Goal: Task Accomplishment & Management: Manage account settings

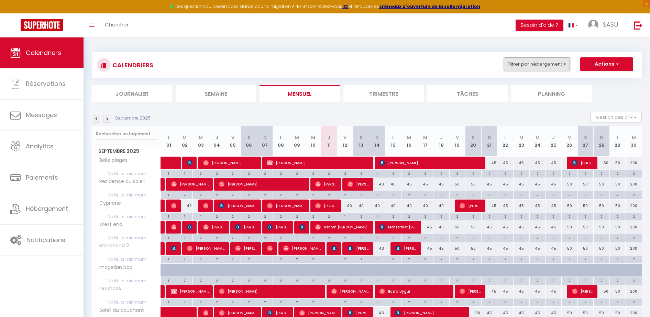
click at [557, 66] on button "Filtrer par hébergement" at bounding box center [537, 64] width 66 height 14
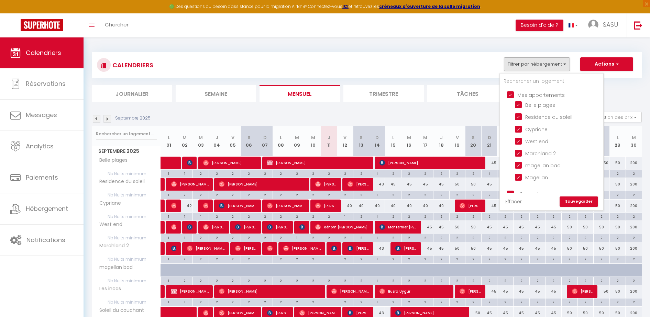
click at [528, 94] on input "Mes appartements" at bounding box center [558, 94] width 103 height 7
checkbox input "false"
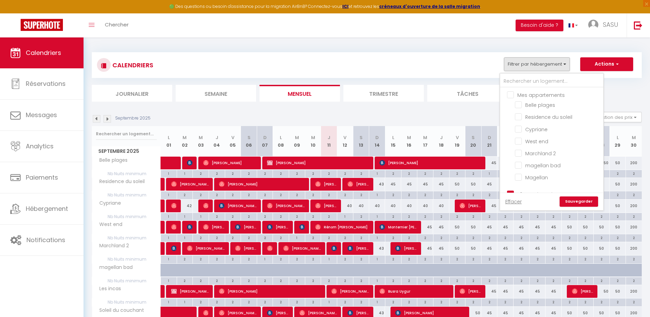
checkbox input "false"
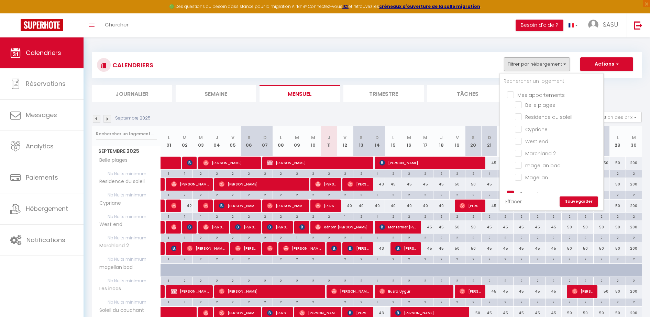
checkbox input "false"
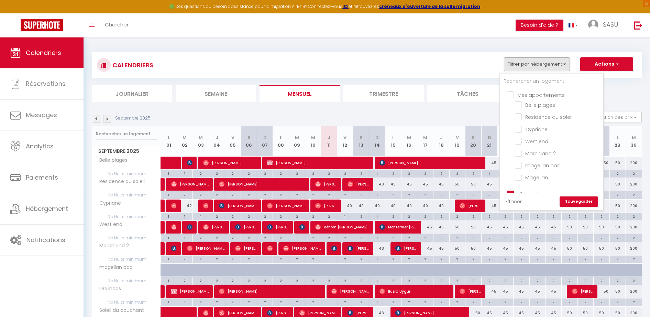
checkbox input "false"
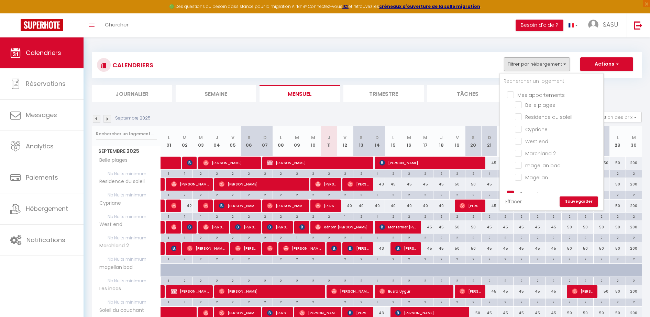
checkbox input "false"
click at [541, 117] on input "T2 Conciergerie" at bounding box center [558, 116] width 103 height 7
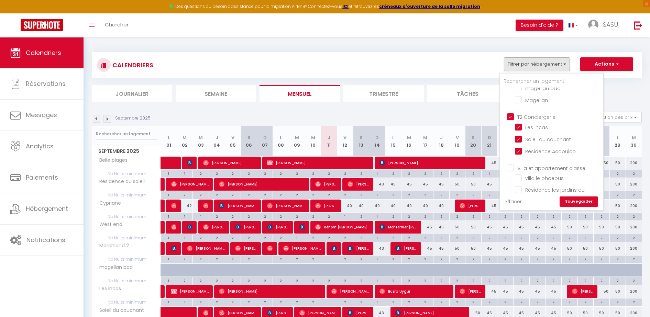
checkbox input "false"
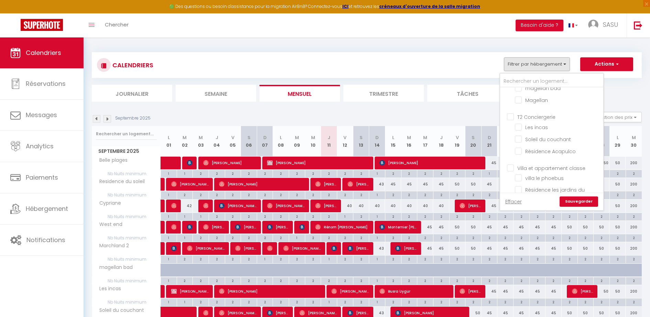
checkbox input "false"
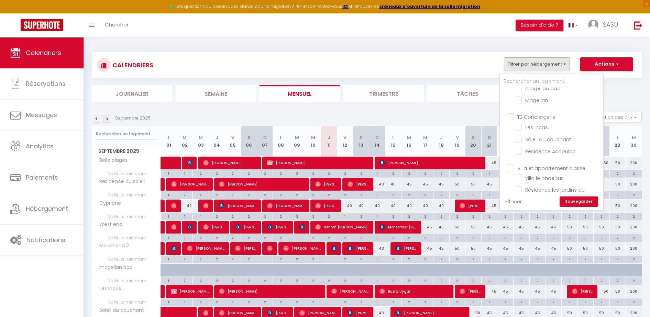
checkbox input "false"
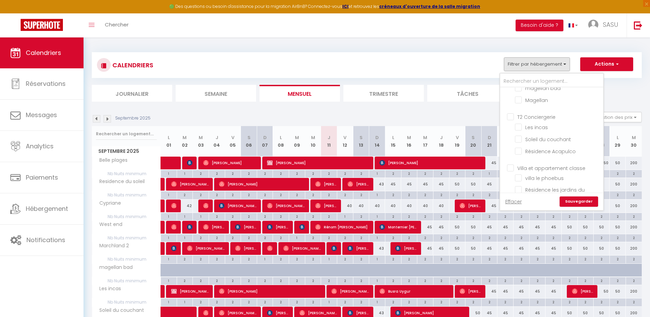
checkbox input "false"
click at [559, 166] on input "Résidence fleuri" at bounding box center [558, 167] width 86 height 7
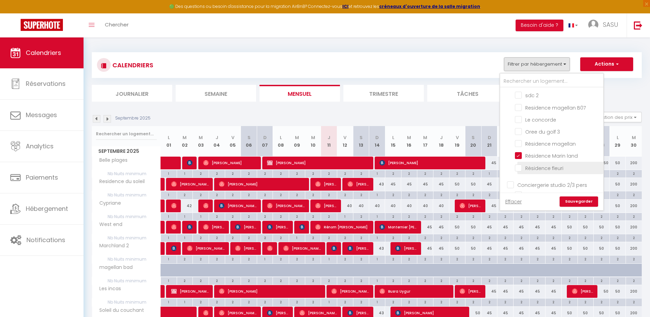
checkbox input "true"
checkbox input "false"
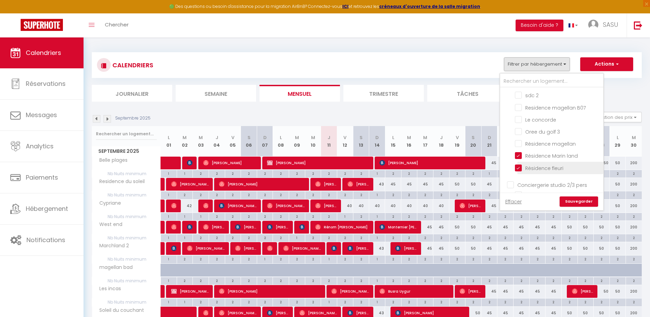
checkbox input "false"
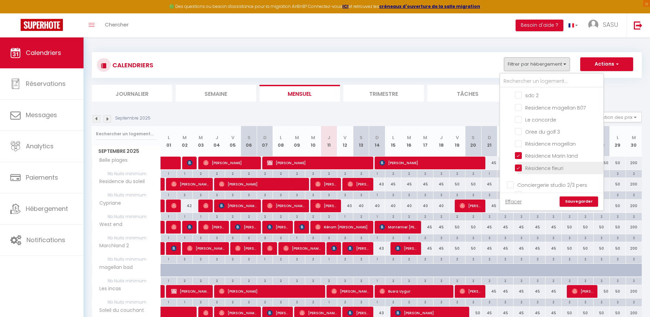
checkbox input "false"
click at [553, 156] on input "Résidence Marin land" at bounding box center [558, 155] width 86 height 7
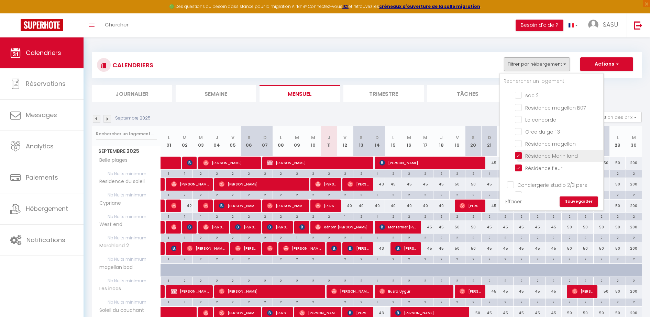
checkbox input "false"
click at [567, 199] on link "Sauvegarder" at bounding box center [578, 202] width 38 height 10
select select
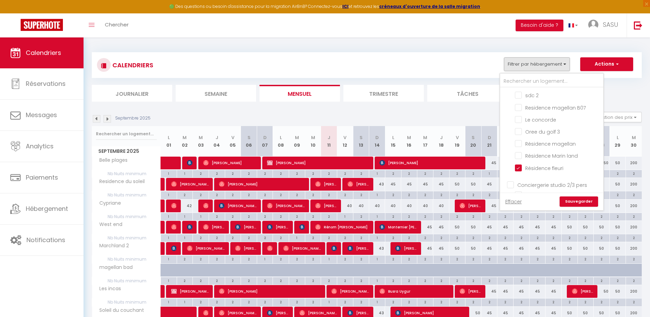
select select
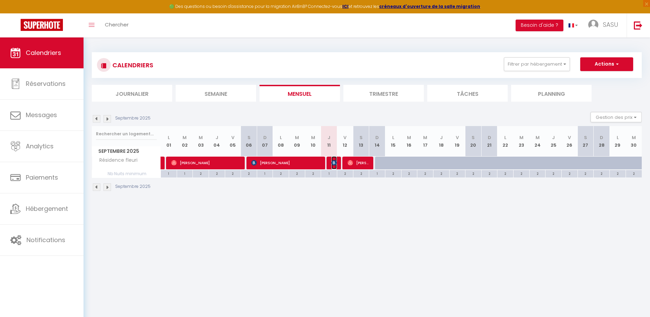
click at [333, 165] on img at bounding box center [333, 162] width 5 height 5
select select "OK"
select select "KO"
select select "1"
select select "0"
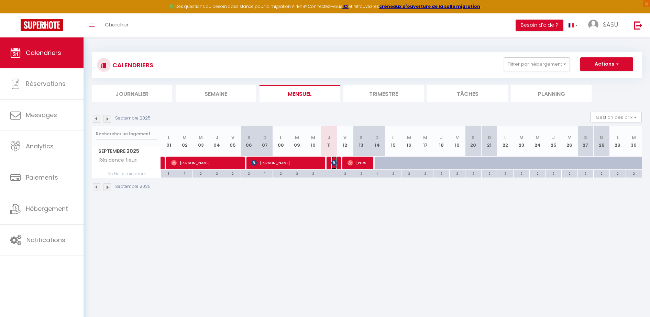
select select "1"
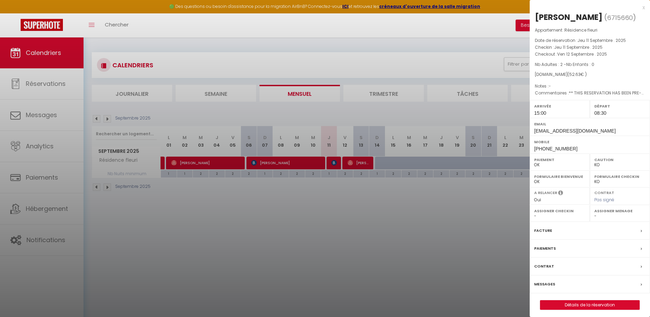
click at [297, 162] on div at bounding box center [325, 158] width 650 height 317
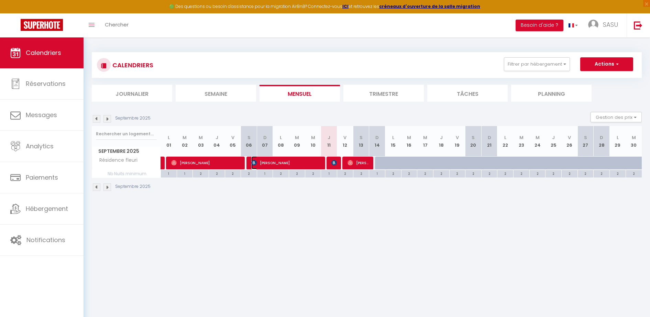
click at [297, 162] on span "[PERSON_NAME]" at bounding box center [286, 162] width 70 height 13
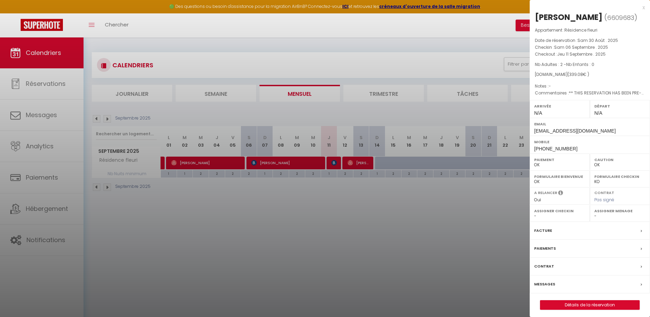
click at [507, 213] on div at bounding box center [325, 158] width 650 height 317
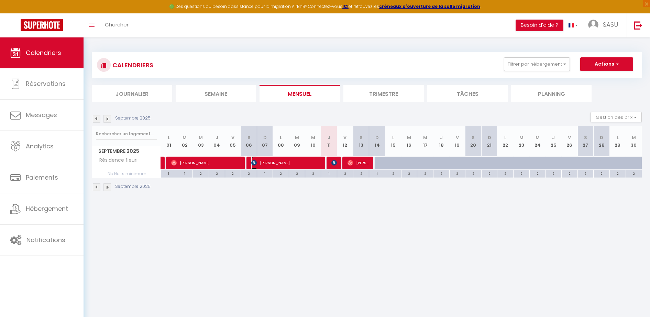
click at [300, 162] on span "[PERSON_NAME]" at bounding box center [286, 162] width 70 height 13
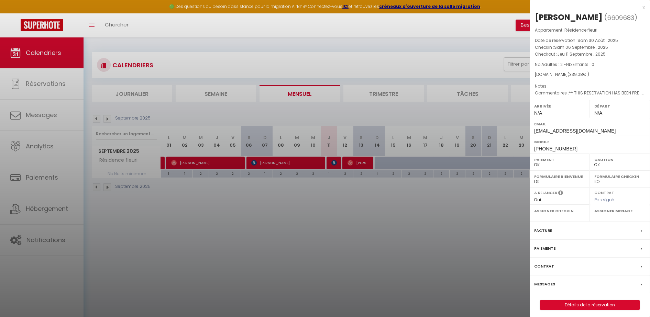
click at [335, 164] on div at bounding box center [325, 158] width 650 height 317
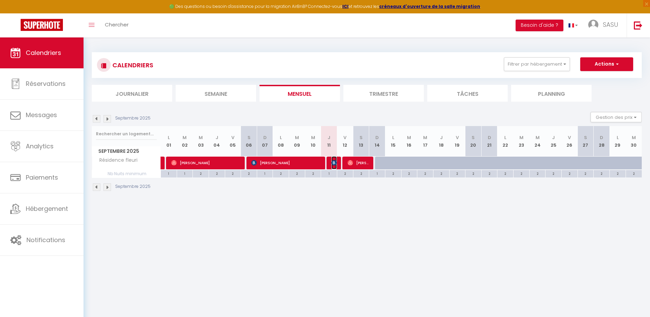
click at [335, 164] on img at bounding box center [333, 162] width 5 height 5
select select "KO"
select select "1"
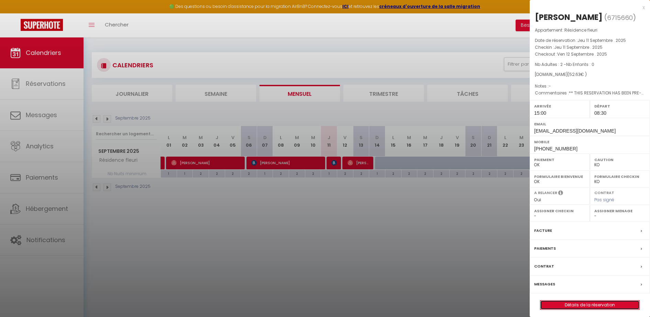
click at [566, 304] on link "Détails de la réservation" at bounding box center [589, 305] width 99 height 9
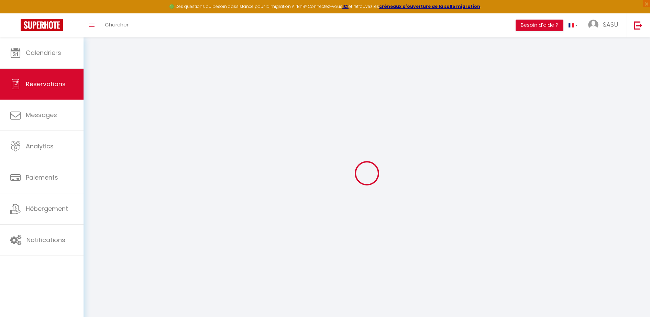
select select
checkbox input "false"
type textarea "** THIS RESERVATION HAS BEEN PRE-PAID ** BOOKING NOTE : Payment charge is EUR 0…"
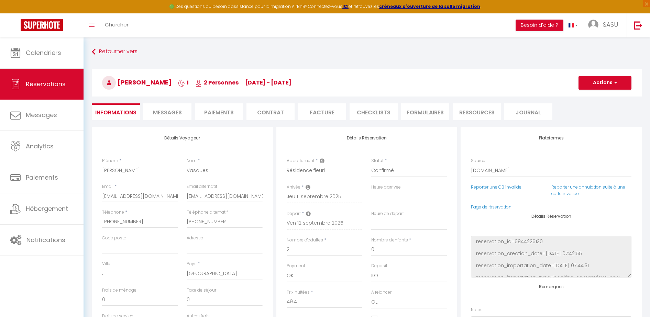
type input "3.23"
select select
checkbox input "false"
select select "15:00"
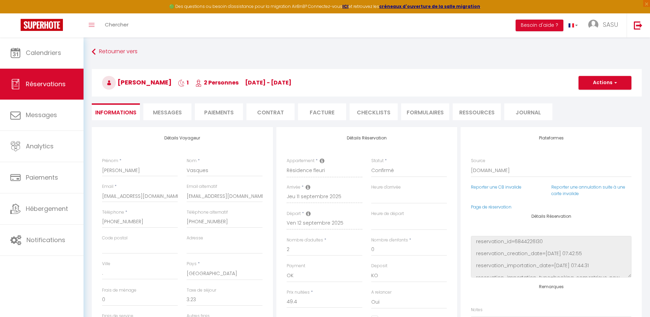
select select "08:30"
click at [167, 110] on span "Messages" at bounding box center [167, 113] width 29 height 8
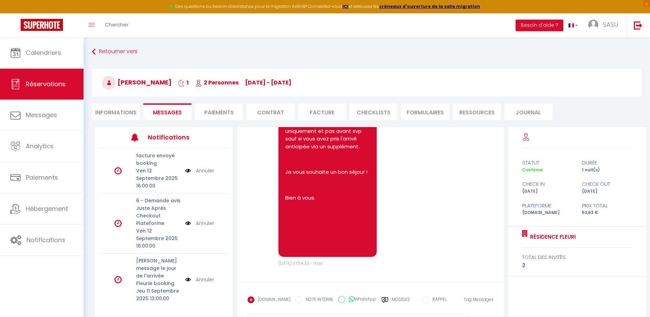
scroll to position [1771, 0]
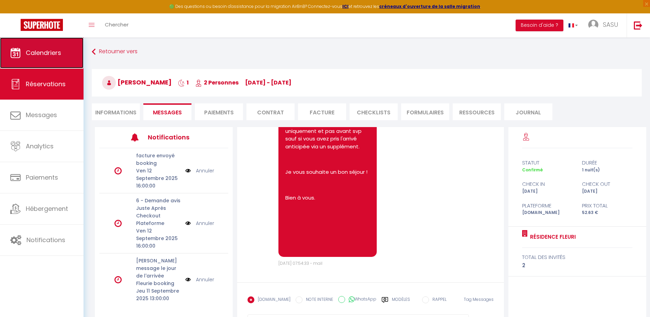
click at [52, 55] on span "Calendriers" at bounding box center [43, 52] width 35 height 9
